Goal: Check status: Check status

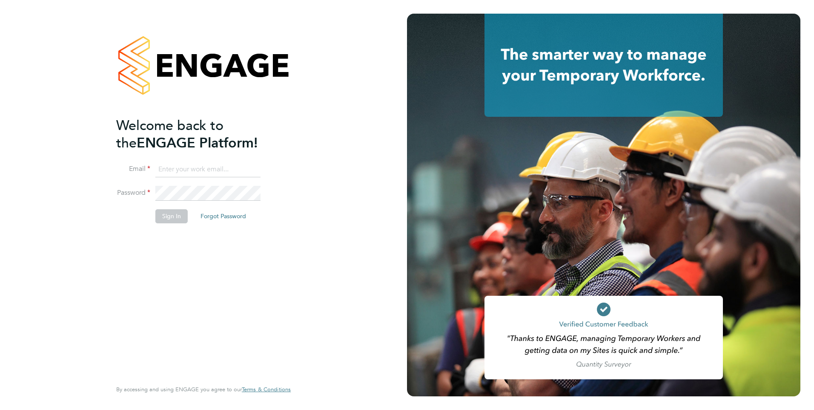
click at [166, 166] on input at bounding box center [207, 169] width 105 height 15
type input "Rachel.Johnson@ncclondon.ac.uk"
click at [167, 214] on button "Sign In" at bounding box center [171, 216] width 32 height 14
